Goal: Find specific page/section: Find specific page/section

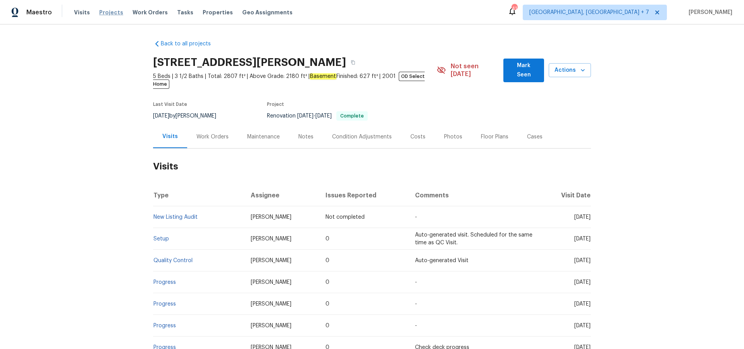
click at [115, 14] on span "Projects" at bounding box center [111, 13] width 24 height 8
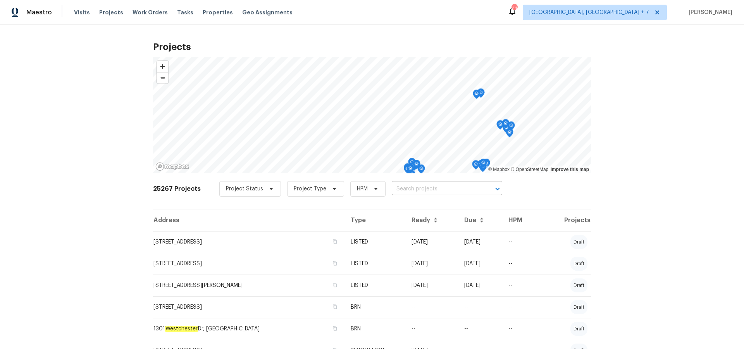
click at [444, 186] on input "text" at bounding box center [436, 189] width 89 height 12
type input "5749"
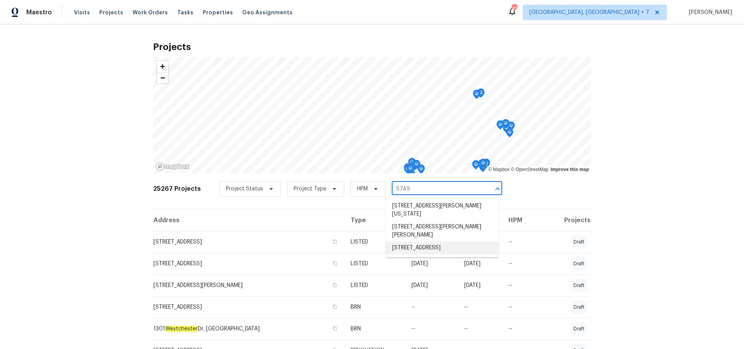
click at [438, 241] on li "[STREET_ADDRESS]" at bounding box center [442, 247] width 113 height 13
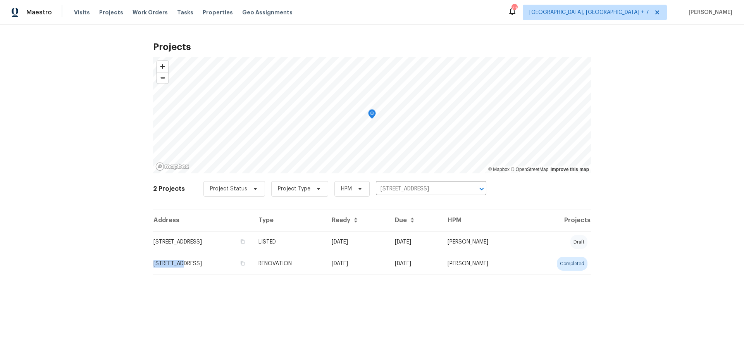
drag, startPoint x: 179, startPoint y: 260, endPoint x: 203, endPoint y: 262, distance: 23.4
click at [179, 260] on td "[STREET_ADDRESS]" at bounding box center [202, 264] width 99 height 22
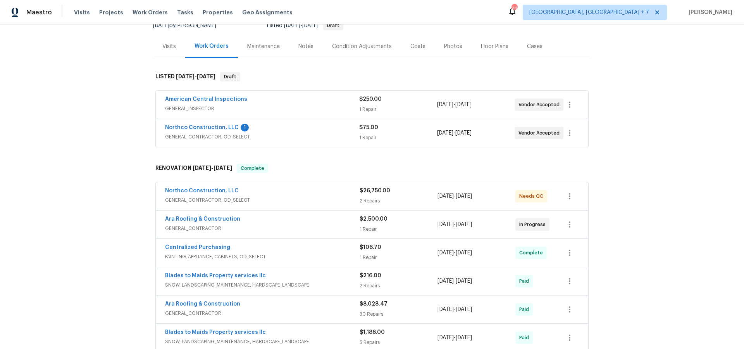
scroll to position [87, 0]
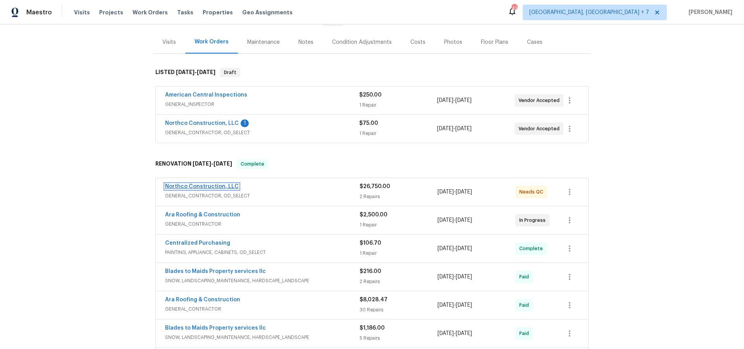
click at [183, 184] on link "Northco Construction, LLC" at bounding box center [202, 186] width 74 height 5
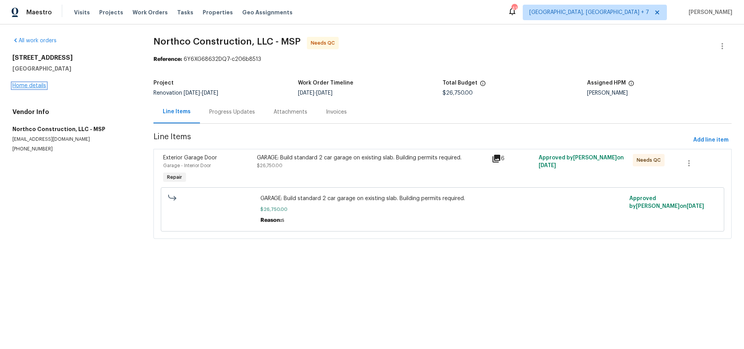
click at [21, 84] on link "Home details" at bounding box center [29, 85] width 34 height 5
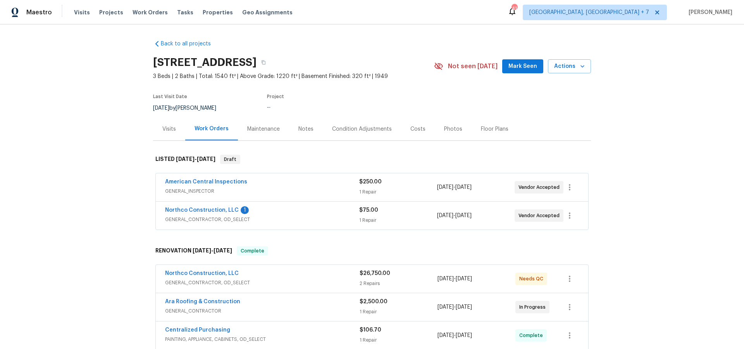
click at [21, 84] on div "Back to all projects [STREET_ADDRESS] 3 Beds | 2 Baths | Total: 1540 ft² | Abov…" at bounding box center [372, 186] width 744 height 324
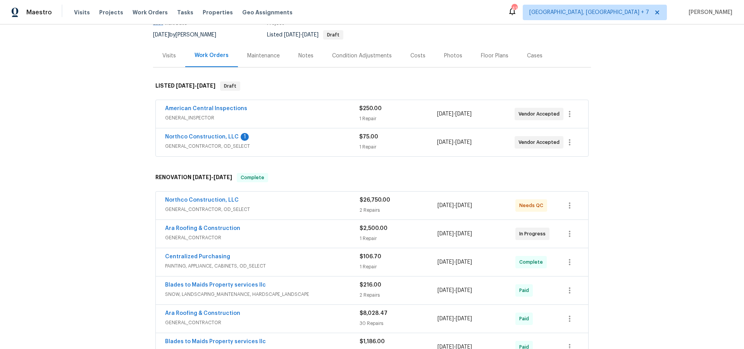
scroll to position [81, 0]
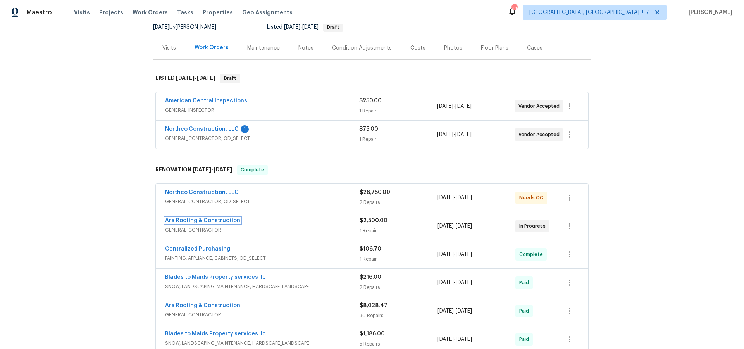
click at [213, 220] on link "Ara Roofing & Construction" at bounding box center [202, 220] width 75 height 5
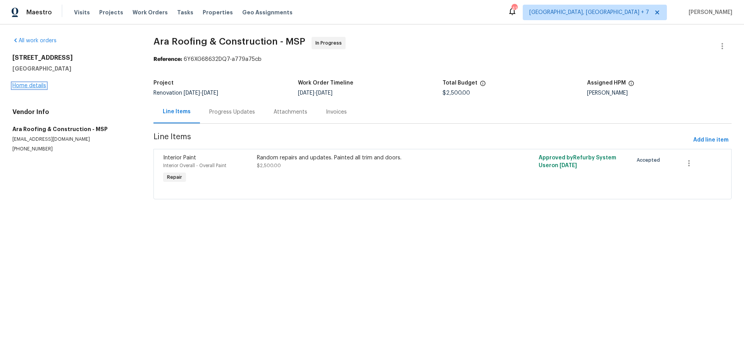
click at [30, 84] on link "Home details" at bounding box center [29, 85] width 34 height 5
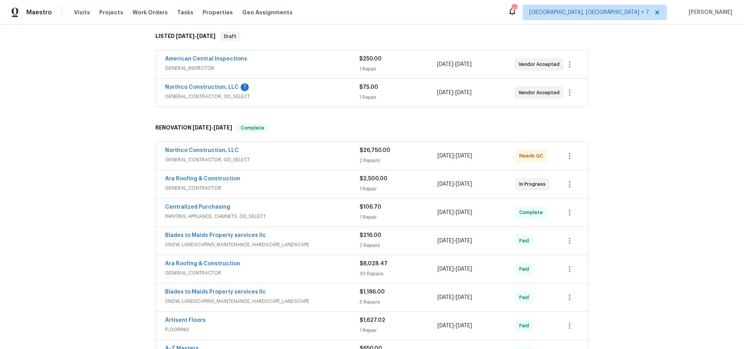
scroll to position [129, 0]
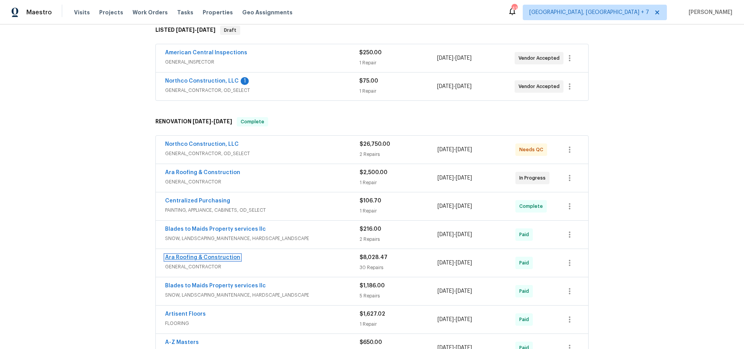
click at [218, 255] on link "Ara Roofing & Construction" at bounding box center [202, 257] width 75 height 5
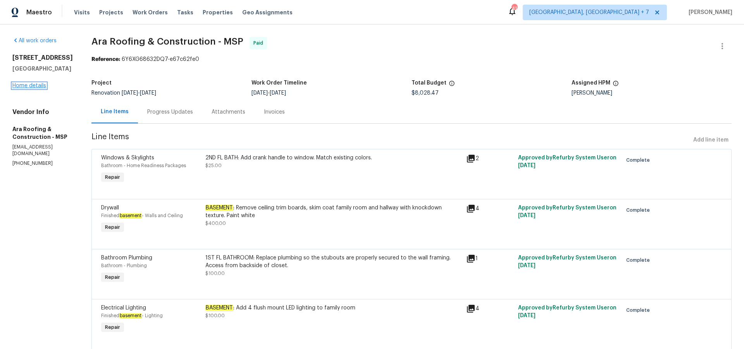
click at [38, 88] on link "Home details" at bounding box center [29, 85] width 34 height 5
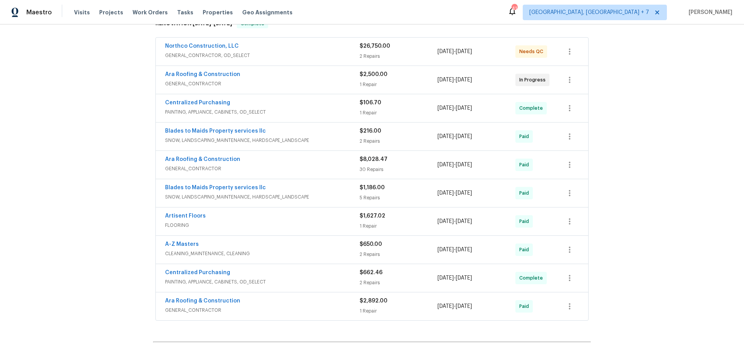
scroll to position [228, 0]
click at [217, 302] on link "Ara Roofing & Construction" at bounding box center [202, 299] width 75 height 5
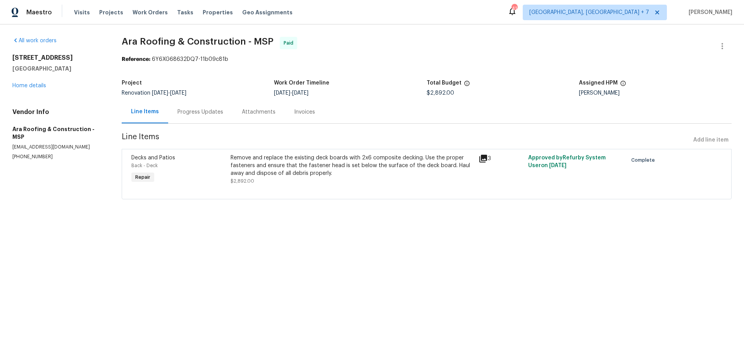
click at [488, 158] on div "3" at bounding box center [501, 158] width 45 height 9
click at [485, 159] on icon at bounding box center [483, 158] width 9 height 9
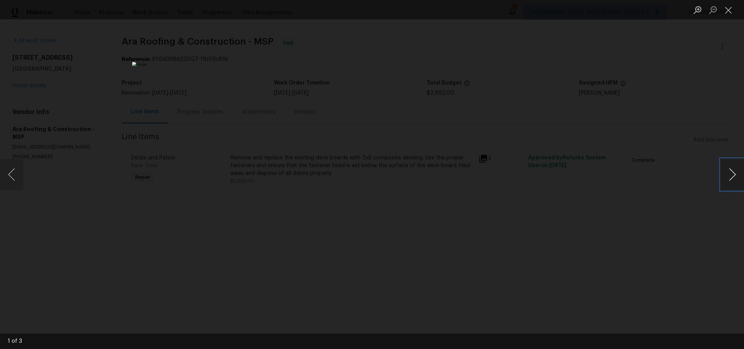
click at [730, 177] on button "Next image" at bounding box center [732, 174] width 23 height 31
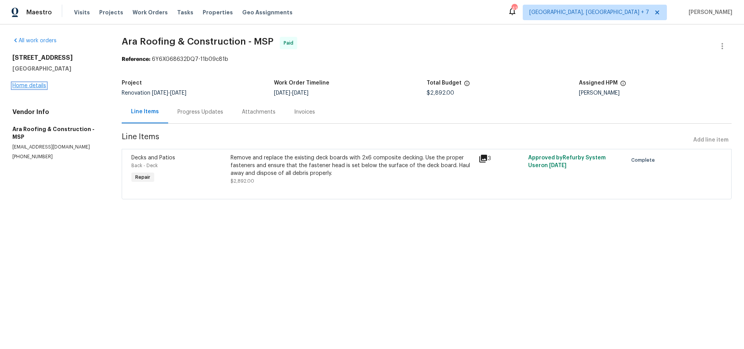
click at [22, 86] on link "Home details" at bounding box center [29, 85] width 34 height 5
